Goal: Task Accomplishment & Management: Complete application form

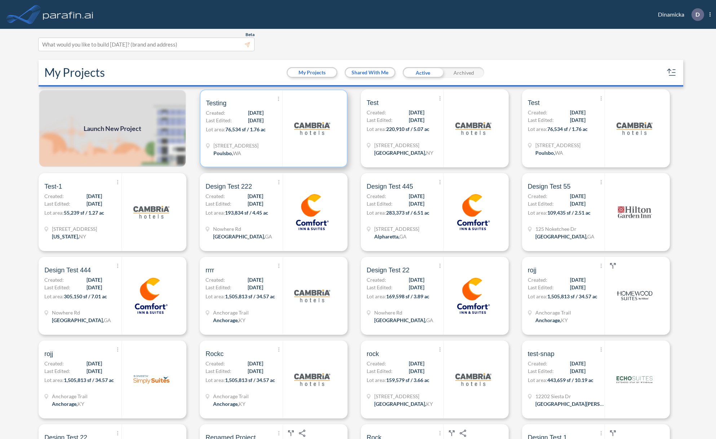
click at [226, 135] on p "Lot area: 76,534 sf / 1.76 ac" at bounding box center [244, 130] width 76 height 10
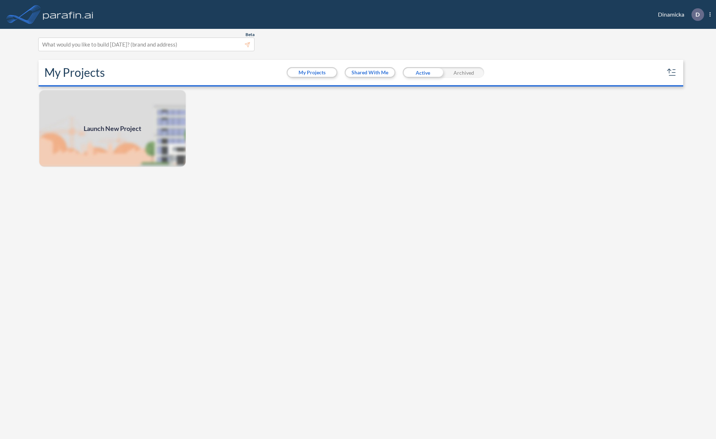
click at [117, 127] on span "Launch New Project" at bounding box center [113, 129] width 58 height 10
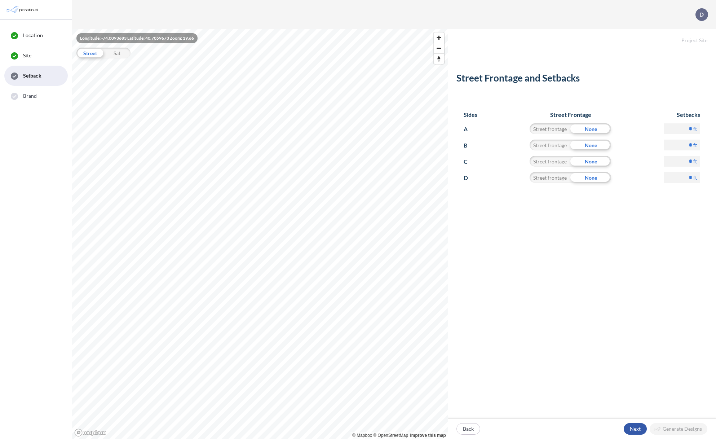
click at [642, 429] on div "button" at bounding box center [635, 429] width 23 height 12
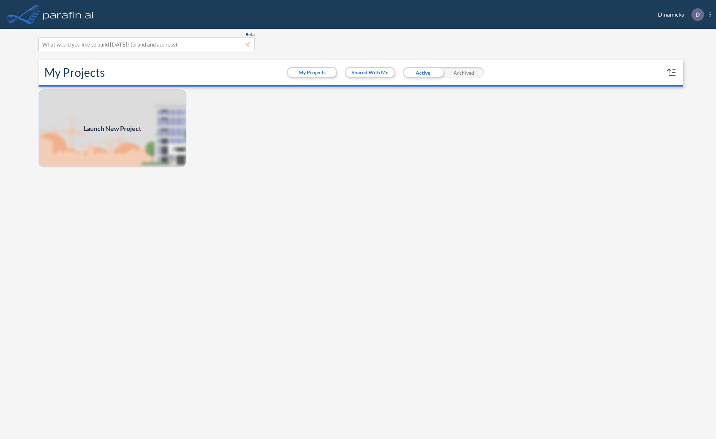
click at [134, 142] on img at bounding box center [113, 128] width 148 height 78
